Goal: Information Seeking & Learning: Find contact information

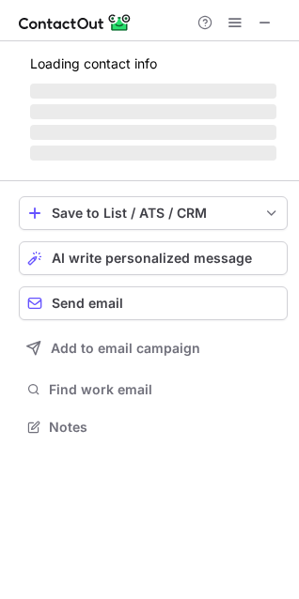
scroll to position [438, 299]
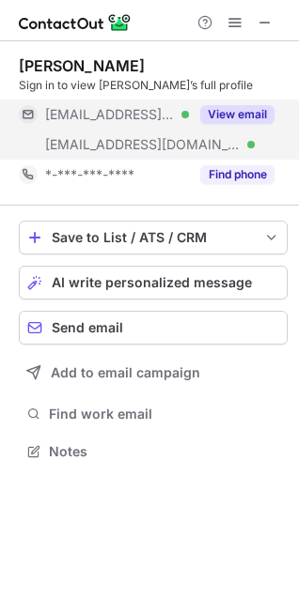
click at [254, 118] on button "View email" at bounding box center [237, 114] width 74 height 19
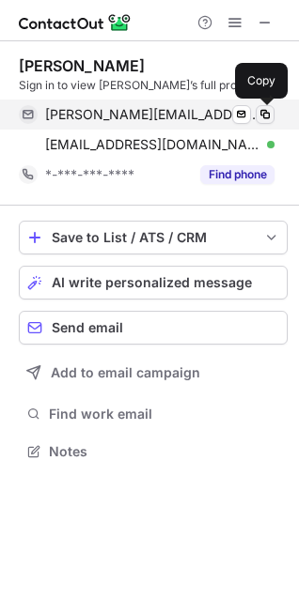
click at [268, 114] on span at bounding box center [264, 114] width 15 height 15
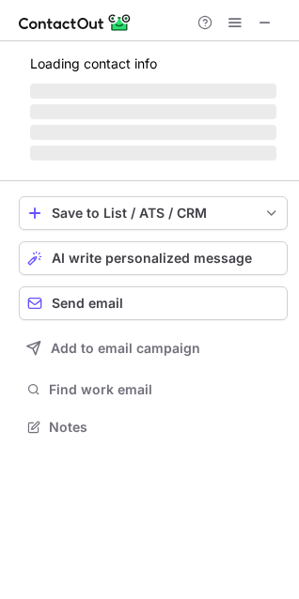
scroll to position [438, 299]
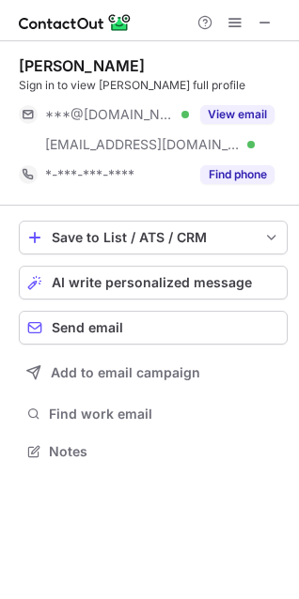
drag, startPoint x: 262, startPoint y: 23, endPoint x: 118, endPoint y: 3, distance: 145.0
click at [261, 22] on span at bounding box center [264, 22] width 15 height 15
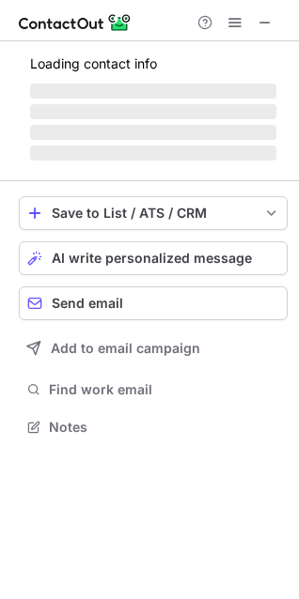
scroll to position [408, 299]
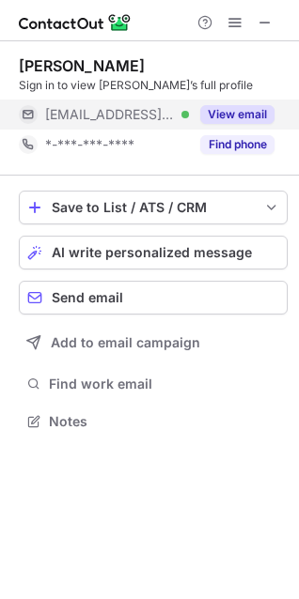
click at [253, 115] on button "View email" at bounding box center [237, 114] width 74 height 19
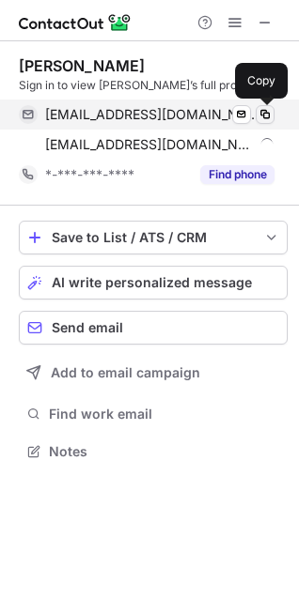
scroll to position [438, 299]
click at [269, 113] on span at bounding box center [264, 114] width 15 height 15
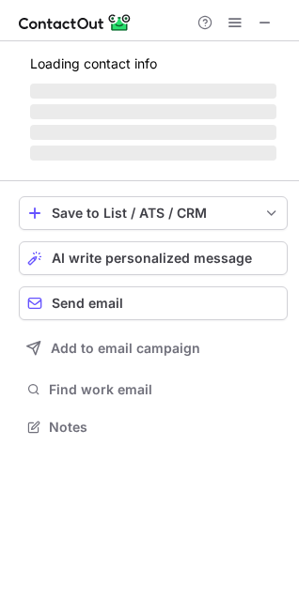
scroll to position [408, 299]
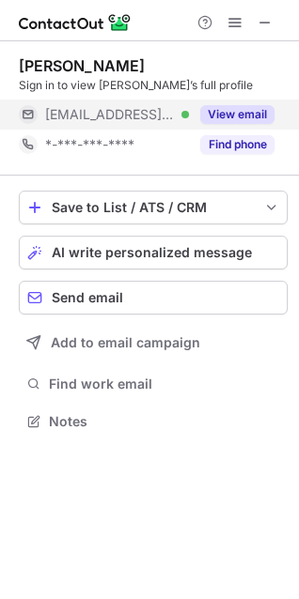
click at [251, 112] on button "View email" at bounding box center [237, 114] width 74 height 19
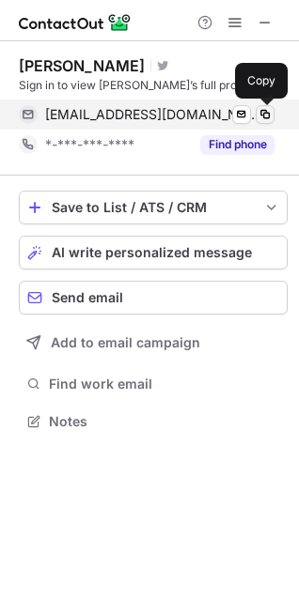
click at [262, 115] on span at bounding box center [264, 114] width 15 height 15
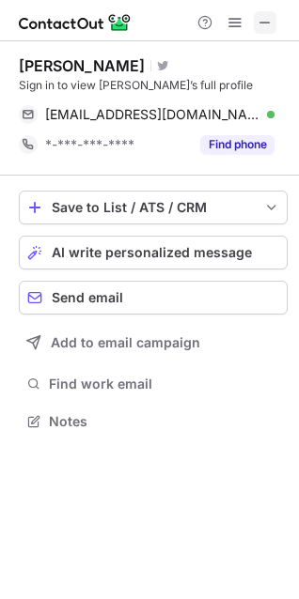
click at [254, 16] on button at bounding box center [265, 22] width 23 height 23
